Goal: Information Seeking & Learning: Learn about a topic

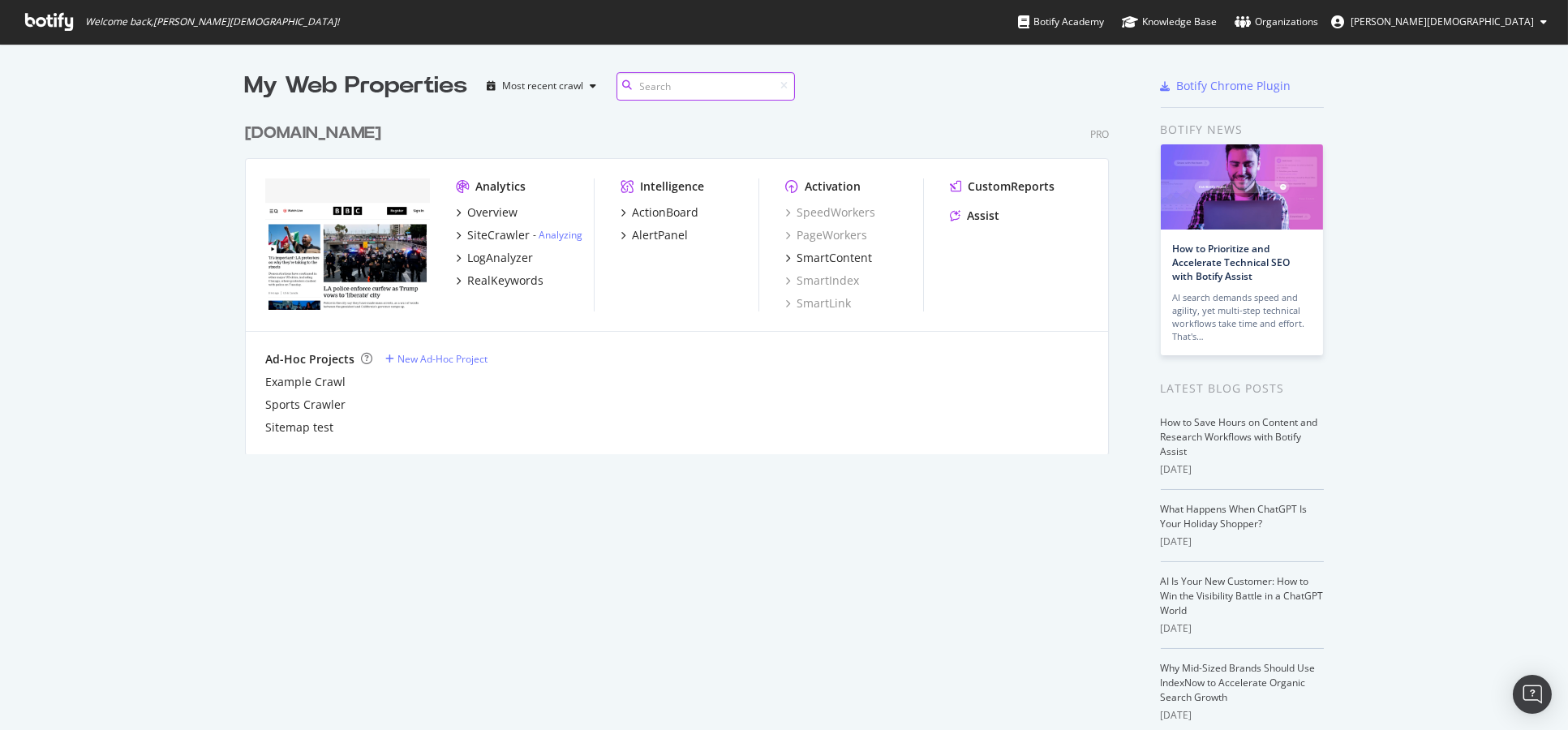
scroll to position [716, 1540]
click at [490, 261] on div "LogAnalyzer" at bounding box center [500, 257] width 66 height 16
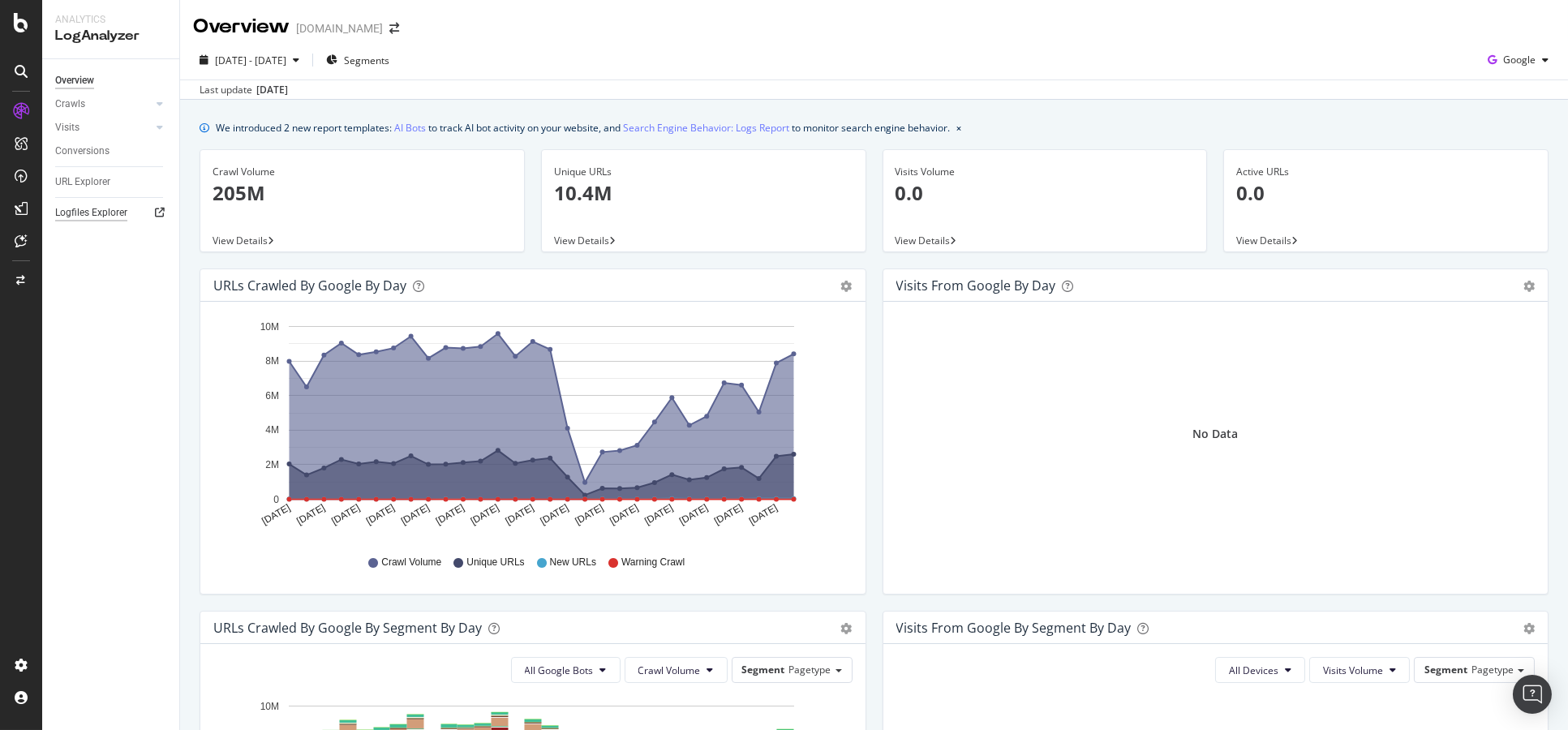
click at [78, 210] on div "Logfiles Explorer" at bounding box center [91, 213] width 73 height 17
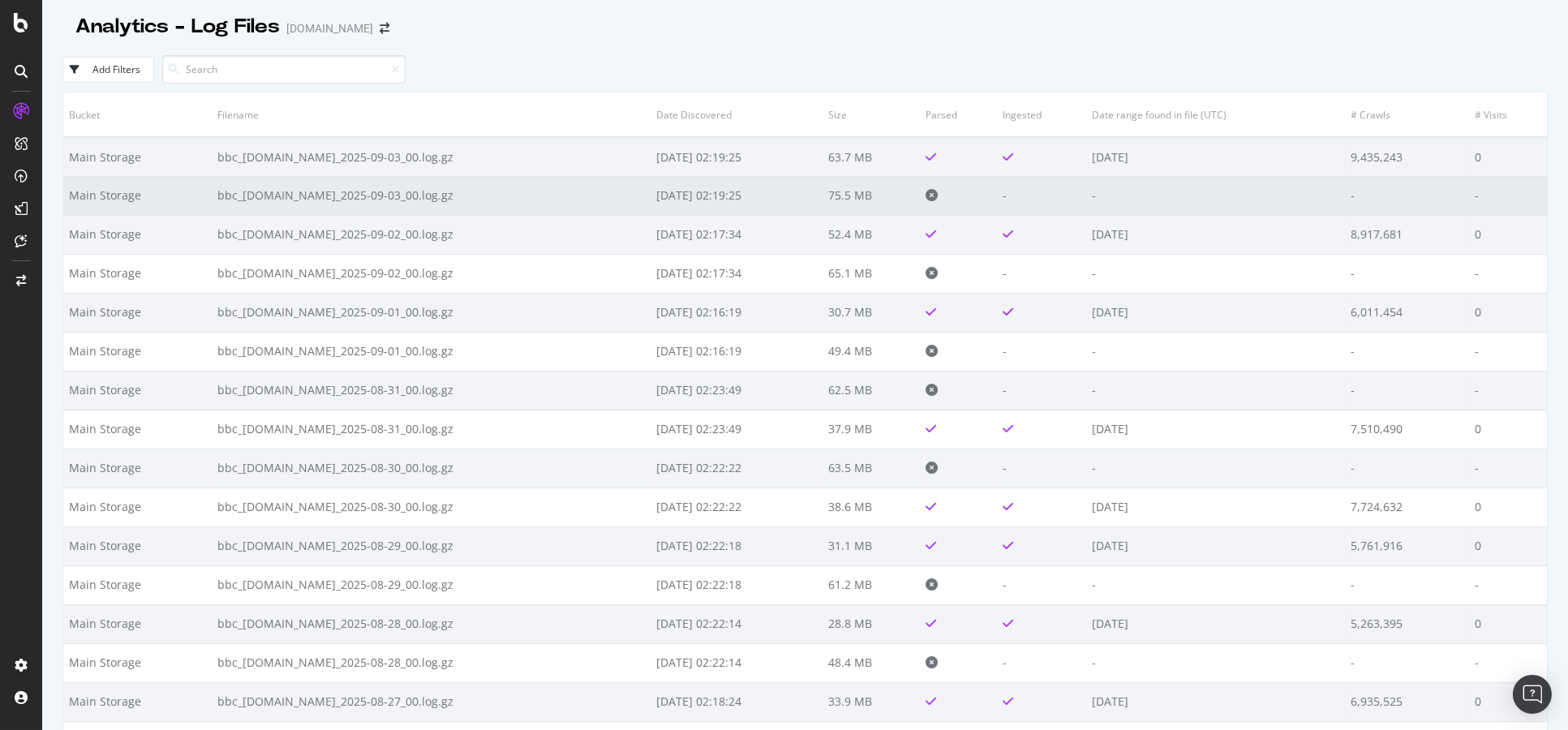
click at [1294, 186] on td "-" at bounding box center [1216, 195] width 259 height 39
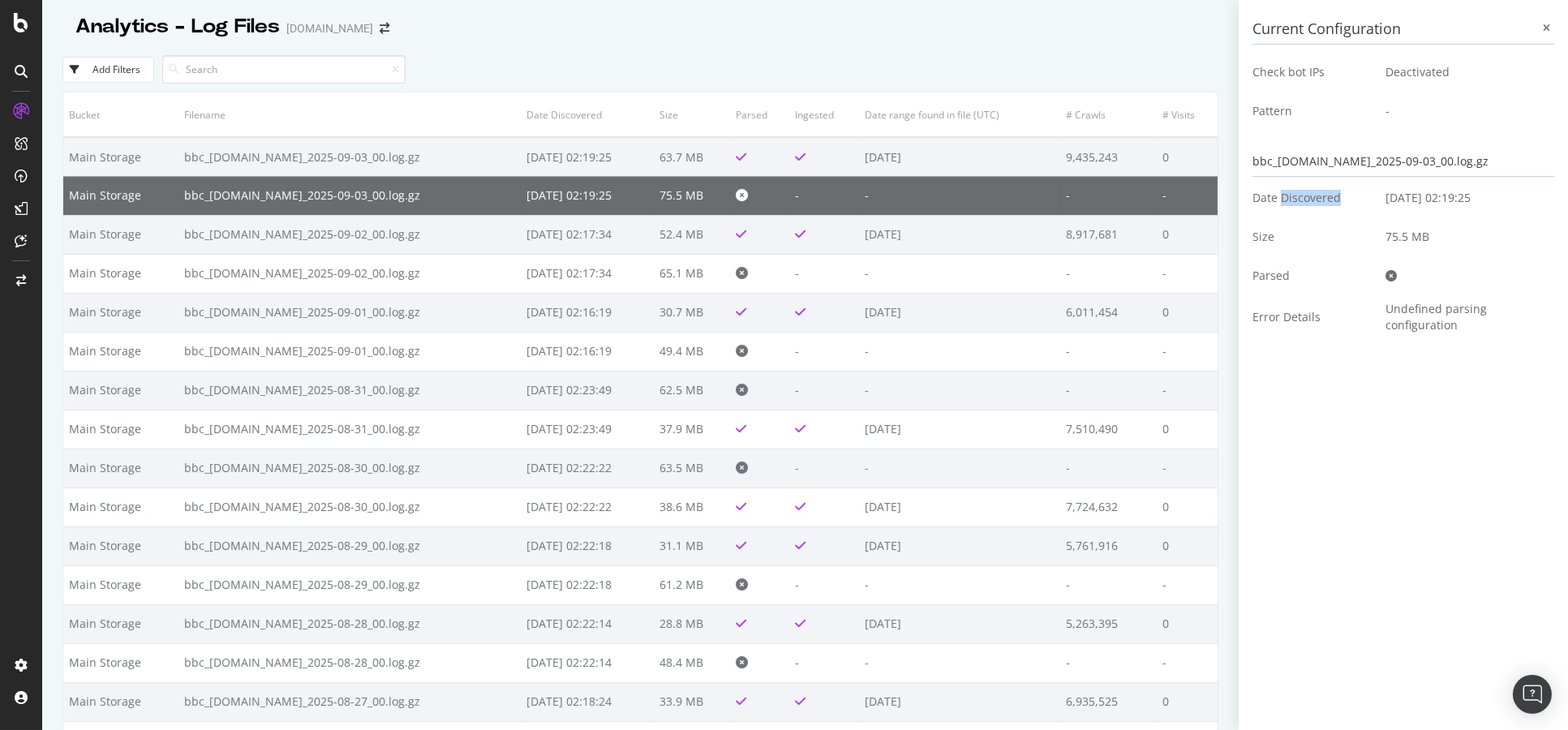
click at [1294, 186] on td "Date Discovered" at bounding box center [1313, 198] width 121 height 39
click at [1547, 35] on div at bounding box center [1547, 28] width 15 height 15
